Goal: Information Seeking & Learning: Learn about a topic

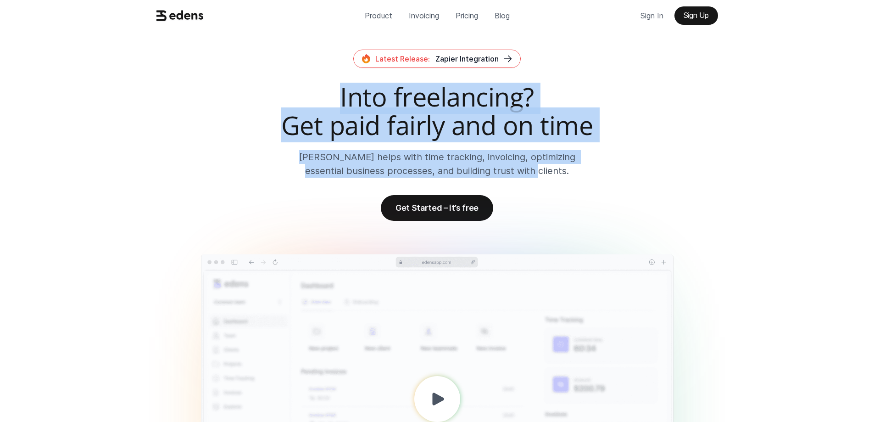
drag, startPoint x: 319, startPoint y: 101, endPoint x: 572, endPoint y: 169, distance: 261.9
click at [572, 169] on div "Into freelancing? Get paid fairly and on time [PERSON_NAME] helps with time tra…" at bounding box center [437, 130] width 569 height 95
click at [572, 169] on p "[PERSON_NAME] helps with time tracking, invoicing, optimizing essential busines…" at bounding box center [437, 164] width 312 height 28
drag, startPoint x: 572, startPoint y: 169, endPoint x: 343, endPoint y: 89, distance: 241.9
click at [343, 89] on div "Into freelancing? Get paid fairly and on time [PERSON_NAME] helps with time tra…" at bounding box center [437, 130] width 569 height 95
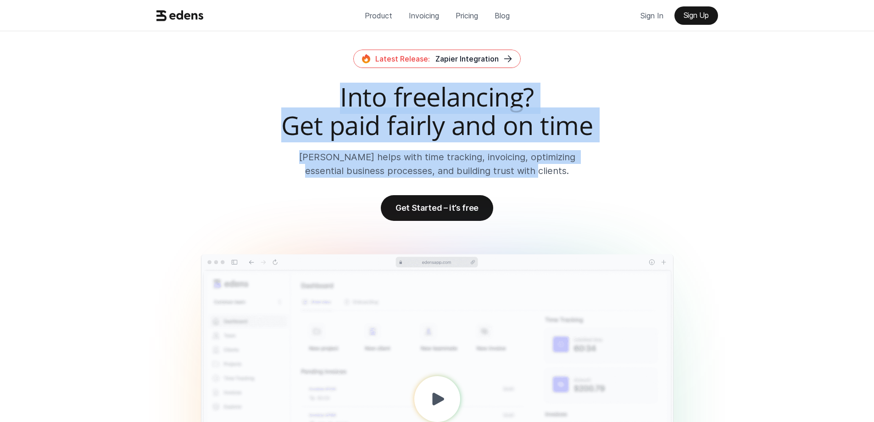
click at [343, 89] on h2 "Into freelancing? Get paid fairly and on time" at bounding box center [437, 111] width 569 height 56
drag, startPoint x: 343, startPoint y: 89, endPoint x: 556, endPoint y: 175, distance: 229.4
click at [556, 175] on div "Into freelancing? Get paid fairly and on time [PERSON_NAME] helps with time tra…" at bounding box center [437, 130] width 569 height 95
click at [556, 175] on p "[PERSON_NAME] helps with time tracking, invoicing, optimizing essential busines…" at bounding box center [437, 164] width 312 height 28
drag, startPoint x: 531, startPoint y: 211, endPoint x: 323, endPoint y: 62, distance: 255.4
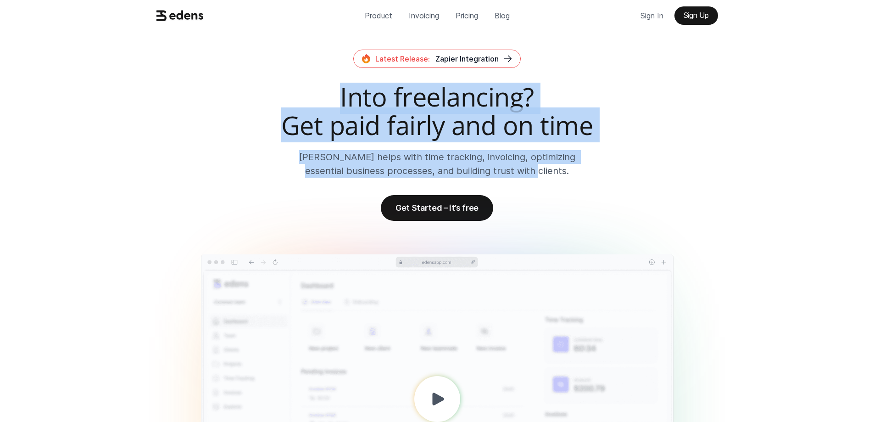
click at [323, 62] on div "Latest Release: Zapier Integration Into freelancing? Get paid fairly and on tim…" at bounding box center [438, 135] width 584 height 171
click at [323, 62] on div "Latest Release: Zapier Integration Into freelancing? Get paid fairly and on tim…" at bounding box center [437, 114] width 569 height 128
